Goal: Navigation & Orientation: Go to known website

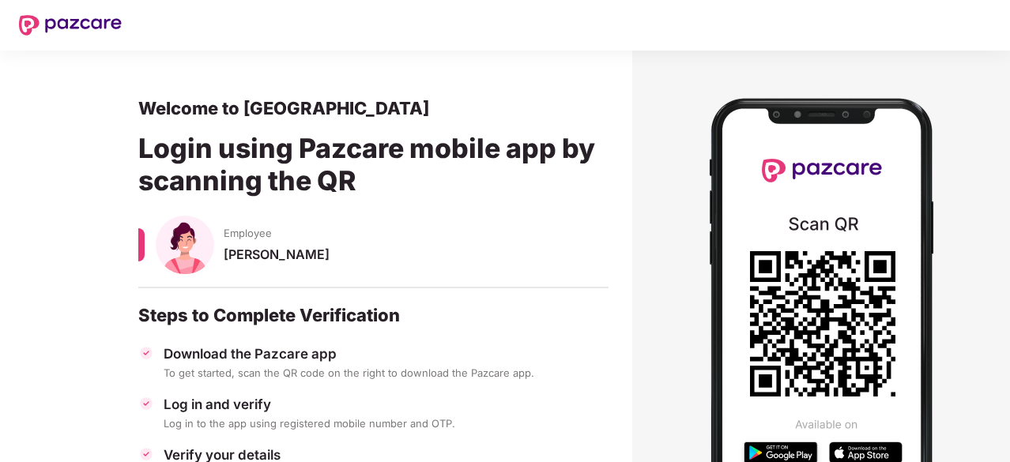
scroll to position [0, 2]
click at [454, 416] on div "Log in to the app using registered mobile number and OTP." at bounding box center [386, 423] width 445 height 14
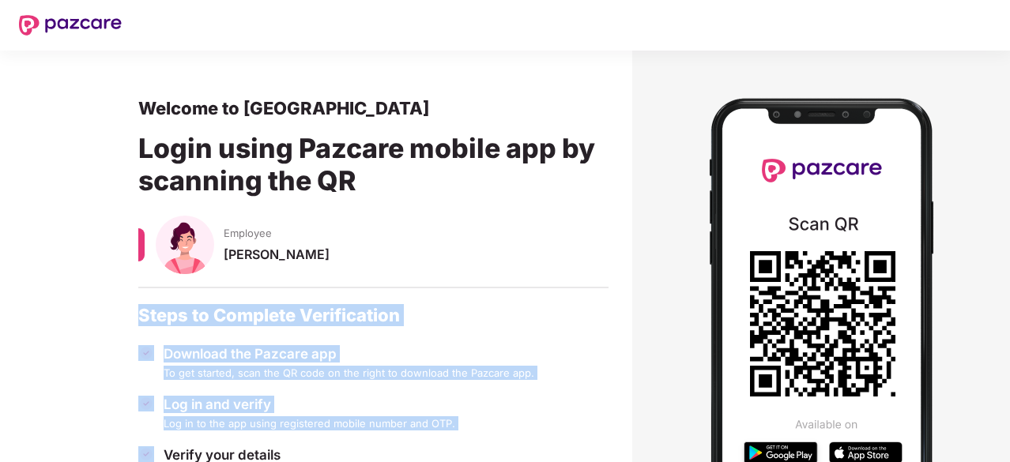
drag, startPoint x: 454, startPoint y: 416, endPoint x: 501, endPoint y: 284, distance: 140.7
click at [501, 284] on div "Welcome to Pazcare Login using Pazcare mobile app by scanning the QR Employee T…" at bounding box center [373, 354] width 470 height 514
click at [501, 284] on div "Employee Tejashwi" at bounding box center [373, 260] width 470 height 89
